Goal: Check status: Check status

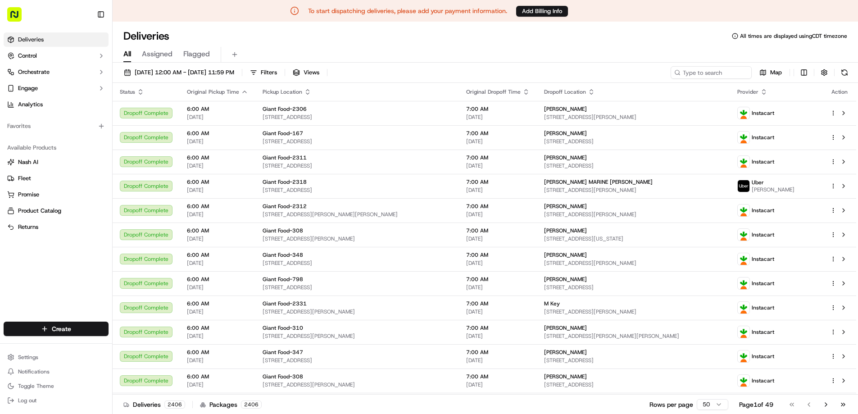
click at [28, 11] on button "button" at bounding box center [49, 15] width 90 height 22
click at [77, 13] on button "button" at bounding box center [49, 15] width 90 height 22
click at [14, 13] on rect "button" at bounding box center [14, 14] width 14 height 14
